Goal: Transaction & Acquisition: Purchase product/service

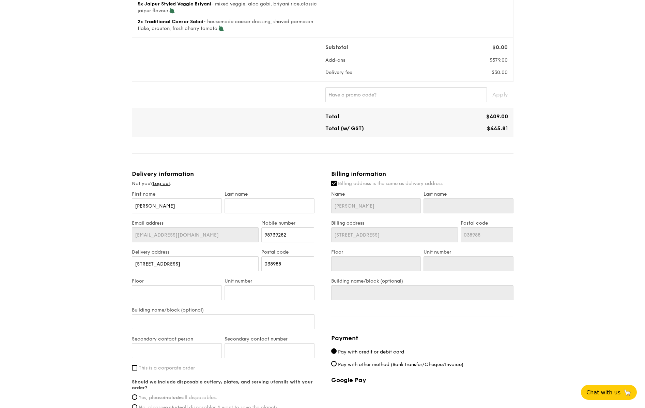
scroll to position [243, 0]
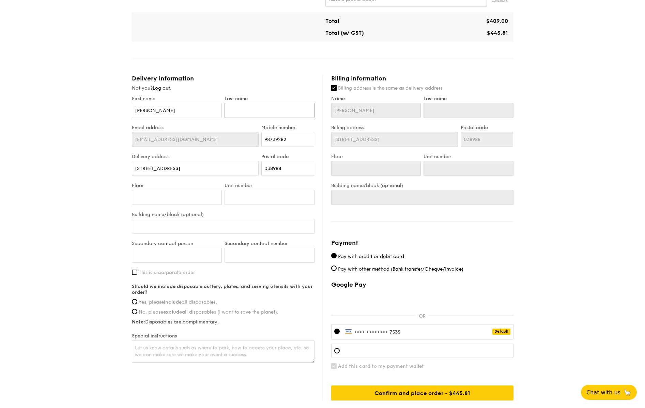
click at [262, 112] on input "text" at bounding box center [269, 110] width 90 height 15
type input "L"
type input "Lo"
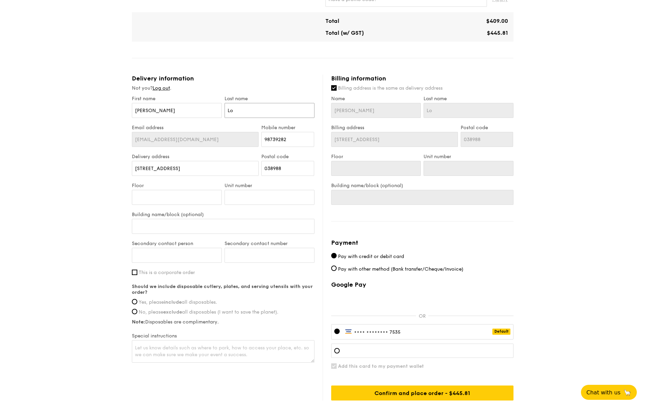
type input "Loh"
click at [194, 202] on input "Floor" at bounding box center [177, 197] width 90 height 15
type input "1"
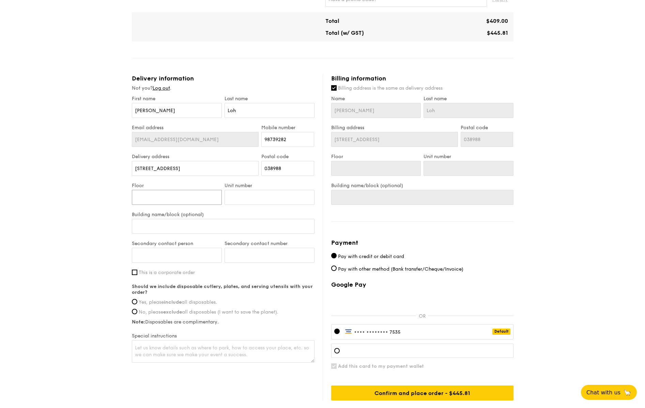
type input "1"
type input "16"
click at [246, 201] on input "Unit number" at bounding box center [269, 197] width 90 height 15
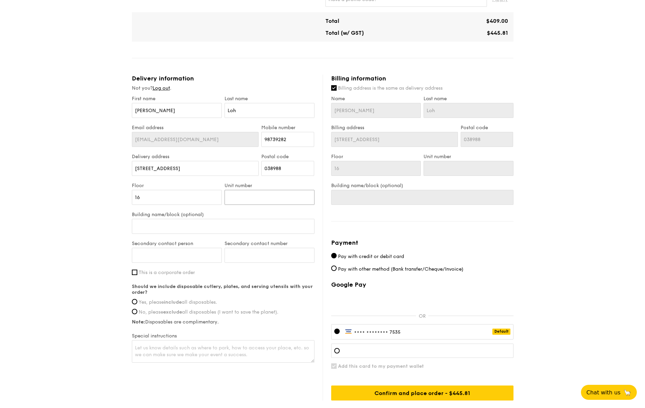
type input "0"
type input "01"
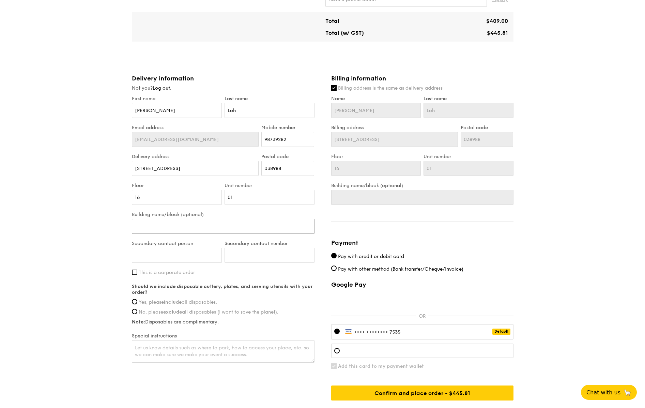
click at [189, 224] on input "Building name/block (optional)" at bounding box center [223, 226] width 183 height 15
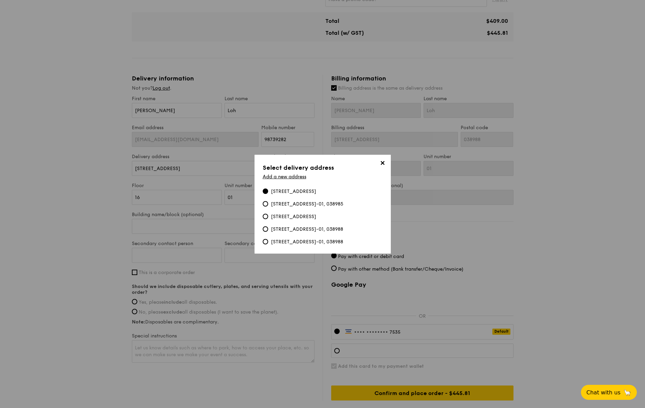
click at [302, 228] on div "[STREET_ADDRESS]-01, 038988" at bounding box center [307, 229] width 72 height 7
click at [268, 228] on input "[STREET_ADDRESS]-01, 038988" at bounding box center [265, 228] width 5 height 5
type input "[GEOGRAPHIC_DATA] 3"
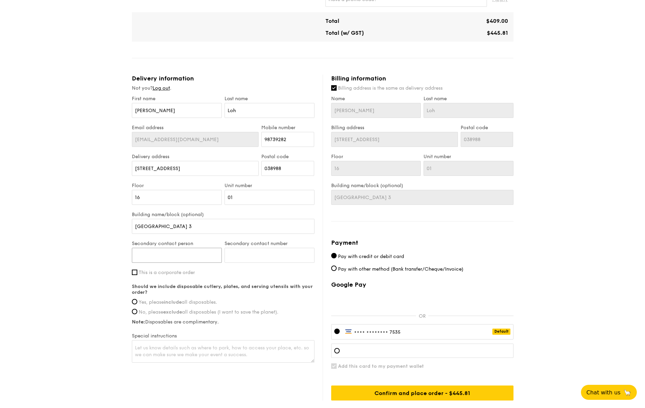
click at [188, 259] on input "Secondary contact person" at bounding box center [177, 255] width 90 height 15
type input "[PERSON_NAME]"
paste input "6596727704"
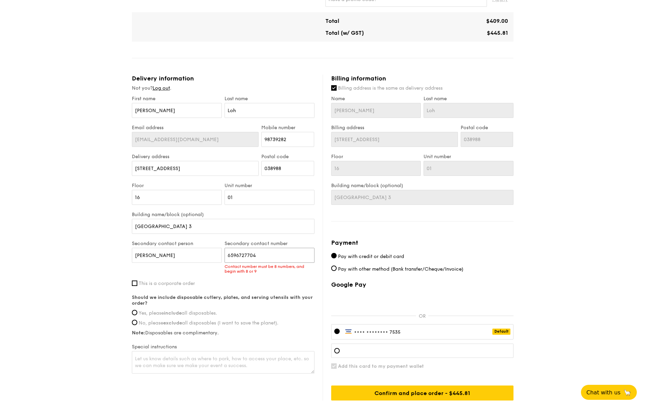
drag, startPoint x: 234, startPoint y: 255, endPoint x: 218, endPoint y: 255, distance: 16.0
click at [218, 255] on div "Secondary contact person [PERSON_NAME] Secondary contact number 6596727704 Cont…" at bounding box center [222, 260] width 185 height 40
type input "96727704"
click at [71, 236] on div "1 - Select menu 2 - Select items 3 - Check out Regulars Serving time: [DATE] 11…" at bounding box center [322, 99] width 645 height 657
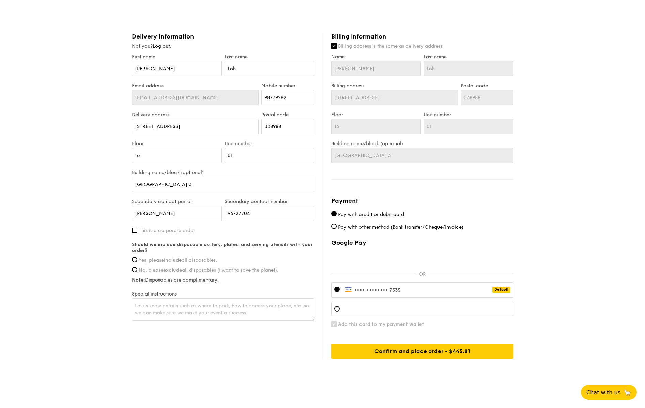
scroll to position [290, 0]
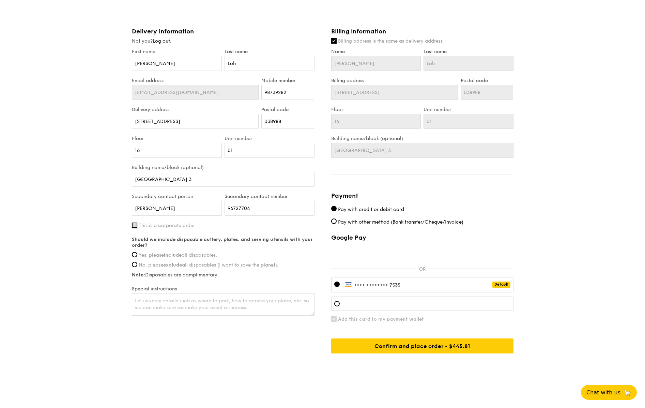
click at [132, 225] on input "This is a corporate order" at bounding box center [134, 224] width 5 height 5
checkbox input "true"
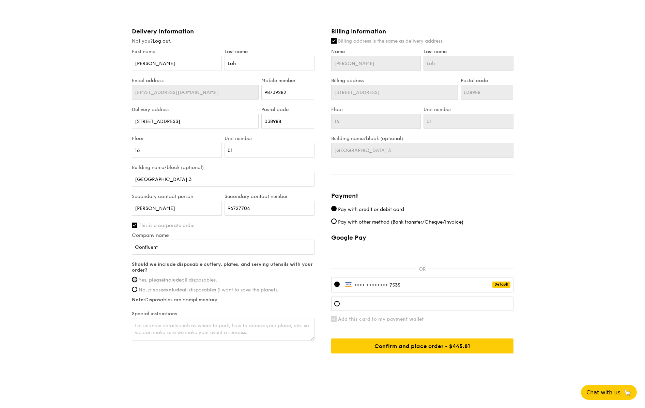
click at [136, 278] on input "Yes, please include all disposables." at bounding box center [134, 279] width 5 height 5
radio input "true"
click at [212, 331] on textarea at bounding box center [223, 329] width 183 height 22
type textarea "Please contact [PERSON_NAME] for delivery as I will be OOO, thank you!"
click at [365, 281] on div "•••• •••• •••• 7535 Default" at bounding box center [422, 284] width 182 height 15
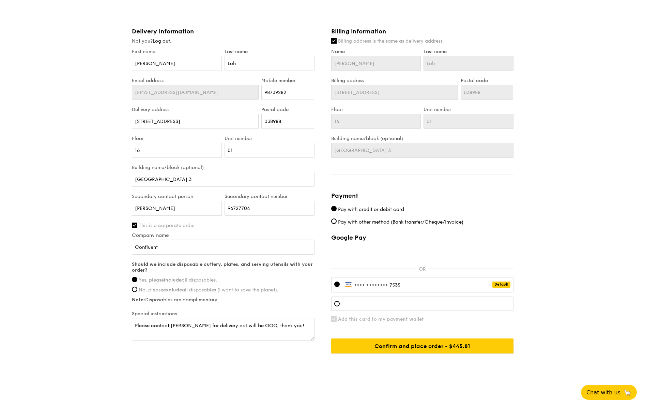
click at [433, 341] on input "Confirm and place order - $445.81" at bounding box center [422, 345] width 182 height 15
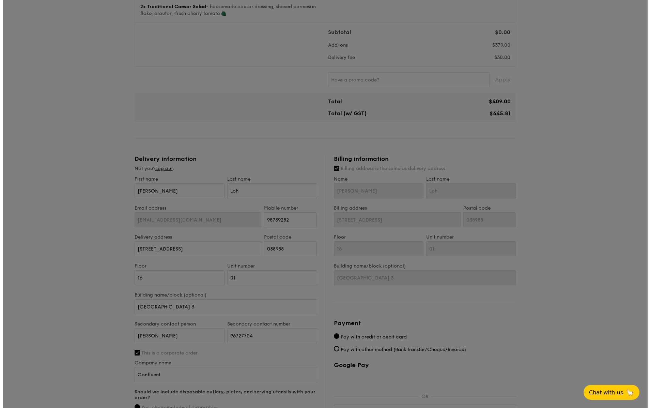
scroll to position [0, 0]
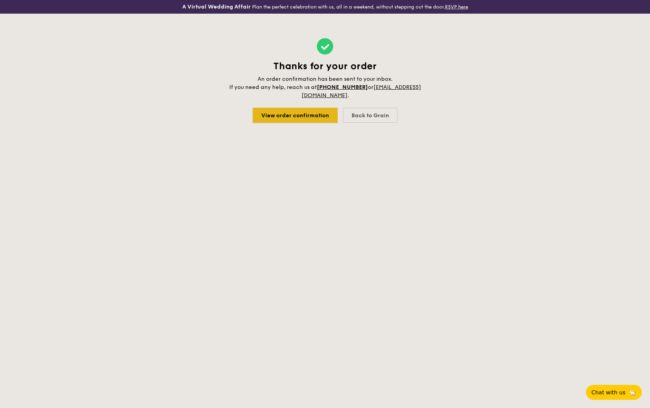
click at [302, 119] on link "View order confirmation" at bounding box center [295, 115] width 85 height 15
